Goal: Transaction & Acquisition: Obtain resource

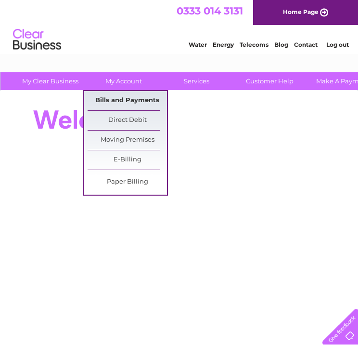
click at [117, 103] on link "Bills and Payments" at bounding box center [127, 100] width 79 height 19
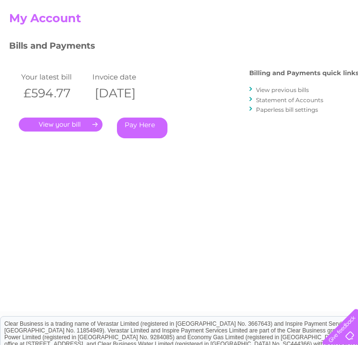
scroll to position [48, 0]
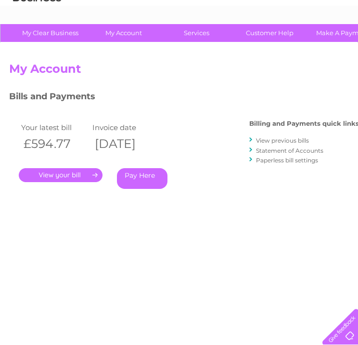
click at [275, 142] on link "View previous bills" at bounding box center [282, 140] width 53 height 7
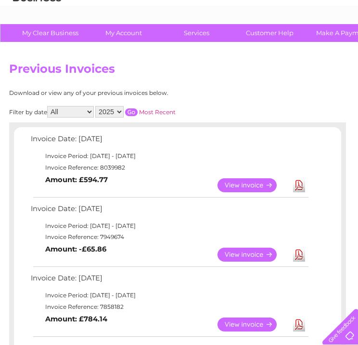
click at [296, 254] on link "Download" at bounding box center [299, 255] width 12 height 14
click at [230, 254] on link "View" at bounding box center [253, 255] width 71 height 14
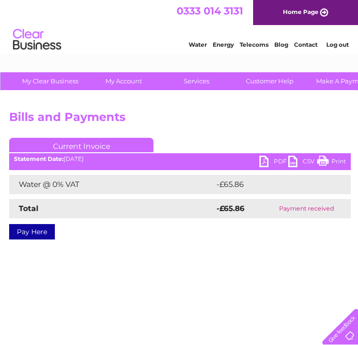
click at [264, 162] on link "PDF" at bounding box center [274, 163] width 29 height 14
